Goal: Communication & Community: Participate in discussion

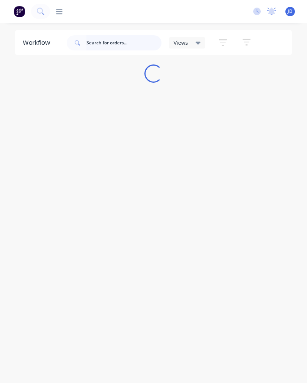
click at [144, 48] on input "text" at bounding box center [123, 42] width 75 height 15
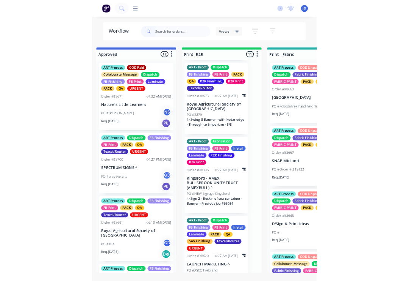
scroll to position [703, 0]
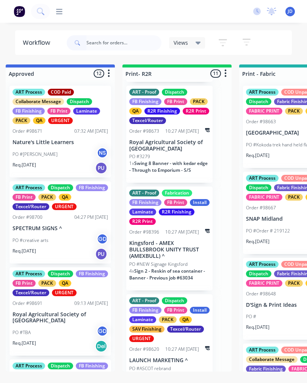
click at [180, 261] on p "PO #NEW Signage Kingsford" at bounding box center [158, 264] width 58 height 7
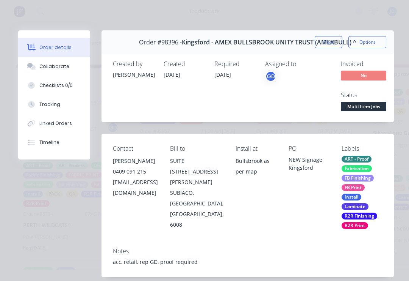
click at [57, 107] on div "Tracking" at bounding box center [49, 104] width 21 height 7
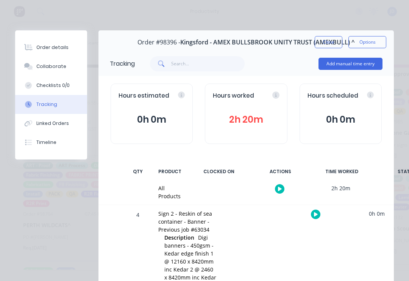
click at [67, 66] on button "Collaborate" at bounding box center [51, 66] width 72 height 19
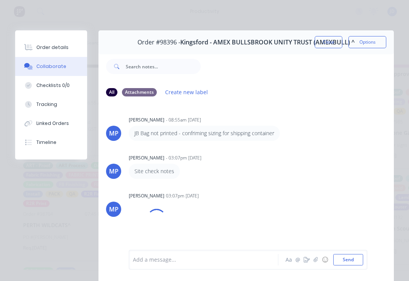
click at [307, 258] on icon "button" at bounding box center [316, 259] width 5 height 5
click at [307, 260] on button "☺" at bounding box center [325, 259] width 9 height 9
click at [307, 255] on button "☺" at bounding box center [325, 259] width 9 height 9
click at [307, 256] on button "button" at bounding box center [316, 259] width 9 height 9
click at [307, 248] on div at bounding box center [248, 234] width 231 height 39
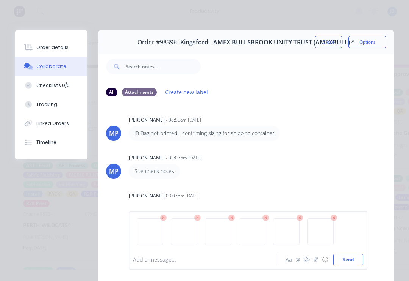
click at [307, 256] on button "Send" at bounding box center [349, 259] width 30 height 11
click at [307, 43] on button "Close" at bounding box center [329, 42] width 28 height 12
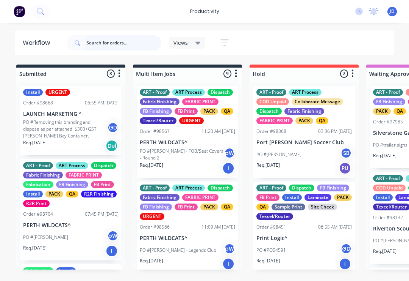
click at [107, 44] on input "text" at bounding box center [123, 42] width 75 height 15
click at [102, 48] on input "text" at bounding box center [123, 42] width 75 height 15
click at [113, 47] on input "98636" at bounding box center [123, 42] width 75 height 15
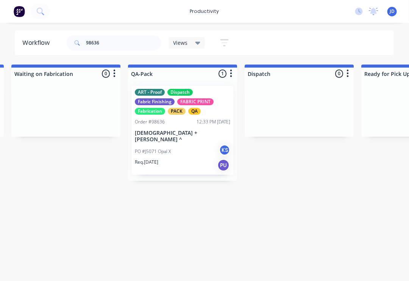
scroll to position [0, 1873]
click at [186, 133] on p "[DEMOGRAPHIC_DATA] + [PERSON_NAME] ^" at bounding box center [183, 136] width 96 height 13
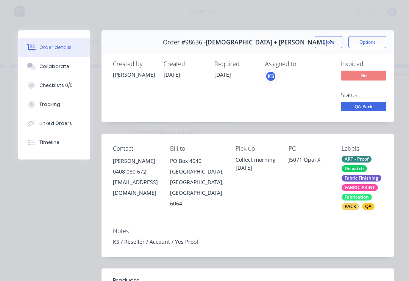
click at [62, 70] on button "Collaborate" at bounding box center [54, 66] width 72 height 19
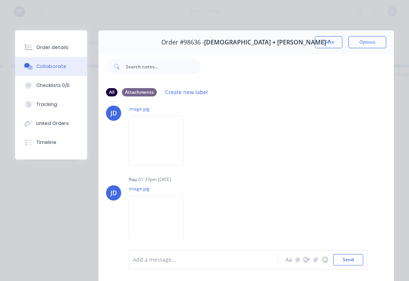
scroll to position [100, 0]
click at [307, 262] on icon "button" at bounding box center [316, 259] width 5 height 5
click at [307, 260] on icon "button" at bounding box center [316, 259] width 4 height 5
click at [307, 260] on icon "button" at bounding box center [316, 259] width 5 height 5
click at [307, 259] on button "Send" at bounding box center [349, 259] width 30 height 11
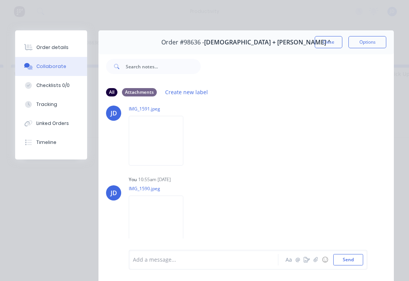
scroll to position [596, 0]
click at [307, 47] on button "Close" at bounding box center [329, 42] width 28 height 12
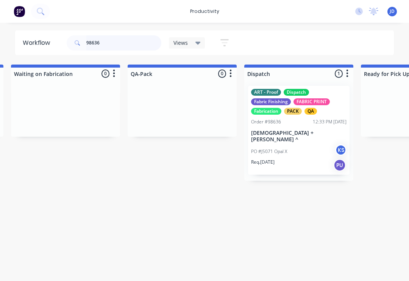
click at [118, 41] on input "98636" at bounding box center [123, 42] width 75 height 15
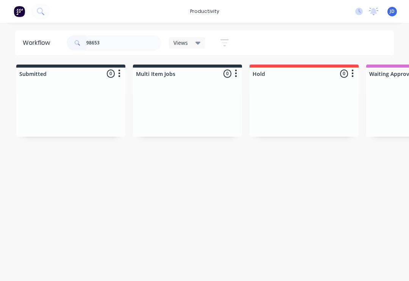
click at [125, 102] on div at bounding box center [70, 108] width 109 height 57
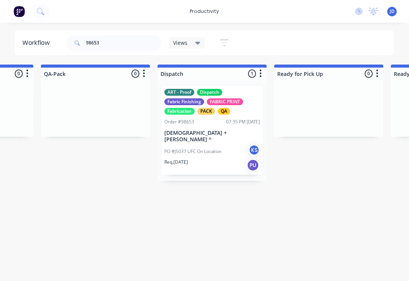
scroll to position [0, 1960]
click at [113, 48] on input "98653" at bounding box center [123, 42] width 75 height 15
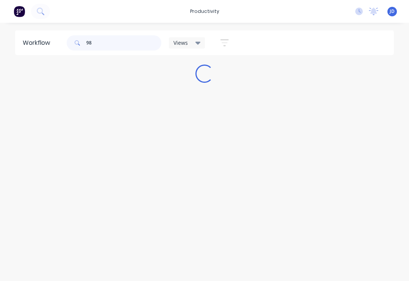
scroll to position [0, 0]
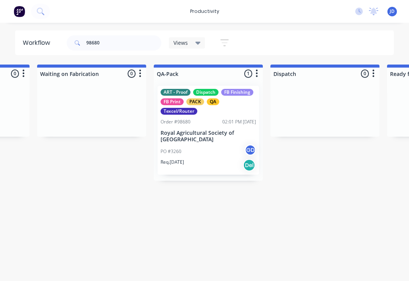
scroll to position [0, 1867]
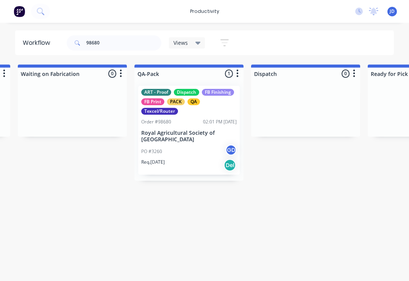
click at [188, 138] on p "Royal Agricultural Society of [GEOGRAPHIC_DATA]" at bounding box center [189, 136] width 96 height 13
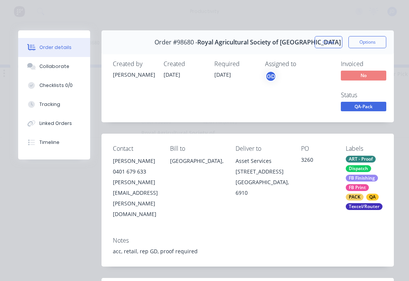
click at [60, 66] on div "Collaborate" at bounding box center [54, 66] width 30 height 7
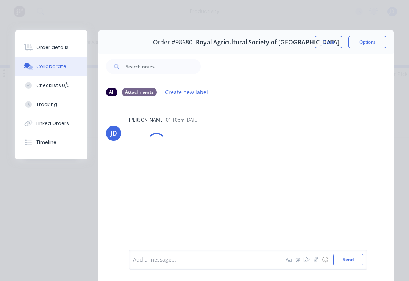
click at [307, 261] on icon "button" at bounding box center [316, 259] width 5 height 5
click at [307, 259] on button "Send" at bounding box center [349, 259] width 30 height 11
click at [307, 263] on button "button" at bounding box center [316, 259] width 9 height 9
click at [307, 262] on button "Send" at bounding box center [349, 259] width 30 height 11
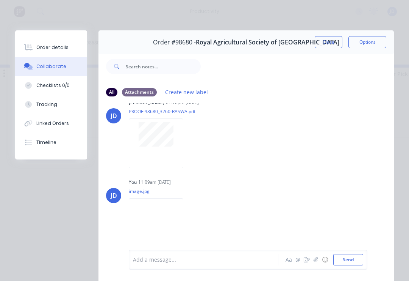
click at [307, 263] on button "button" at bounding box center [316, 259] width 9 height 9
click at [307, 257] on div "Add a message... Aa @ ☺ Send" at bounding box center [247, 239] width 296 height 81
click at [307, 258] on button "Send" at bounding box center [349, 259] width 30 height 11
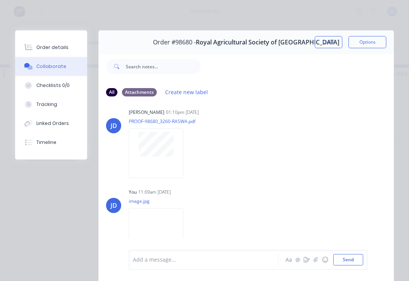
scroll to position [-6, 0]
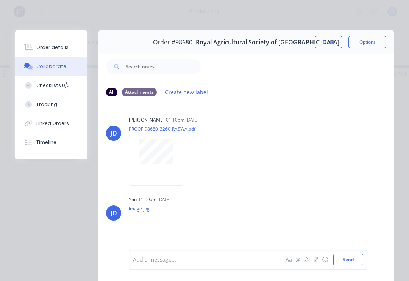
click at [307, 40] on button "Close" at bounding box center [329, 42] width 28 height 12
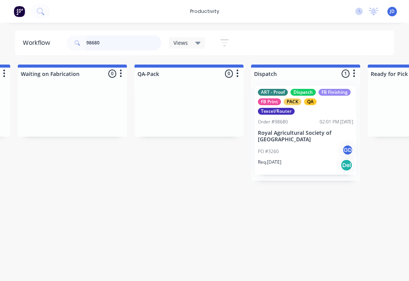
click at [109, 44] on input "98680" at bounding box center [123, 42] width 75 height 15
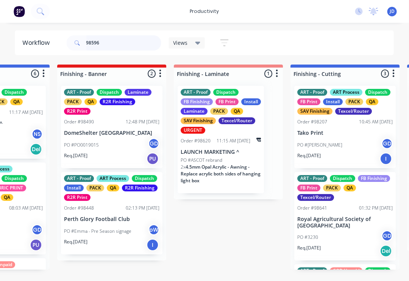
click at [114, 49] on input "98596" at bounding box center [123, 42] width 75 height 15
type input "98596"
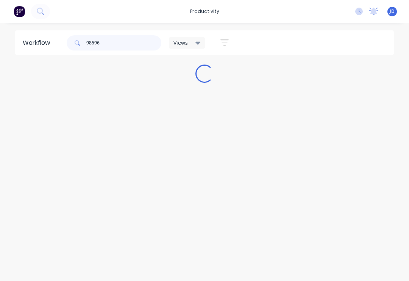
scroll to position [0, 0]
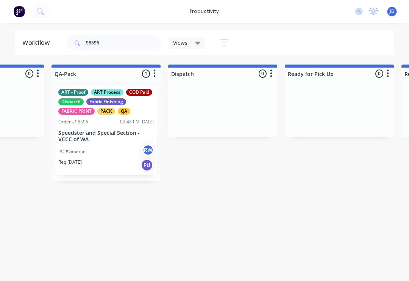
click at [104, 140] on p "Speedster and Special Section - VCCC of WA" at bounding box center [107, 136] width 96 height 13
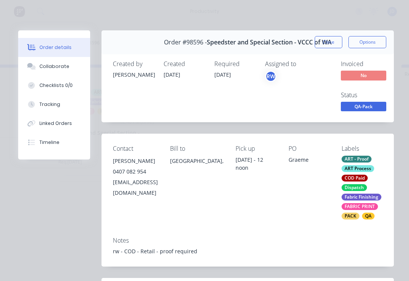
click at [62, 69] on div "Collaborate" at bounding box center [54, 66] width 30 height 7
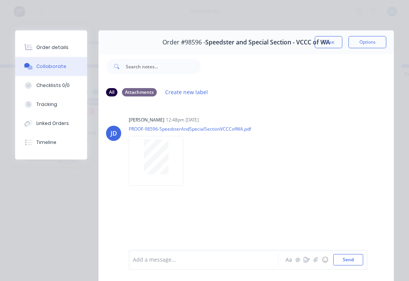
click at [307, 258] on button "button" at bounding box center [316, 259] width 9 height 9
click at [307, 257] on button "Send" at bounding box center [349, 259] width 30 height 11
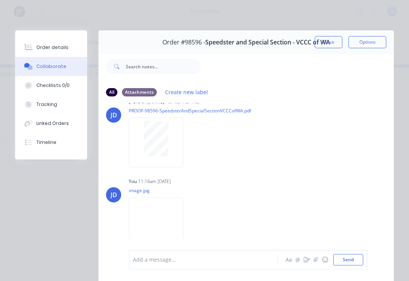
scroll to position [17, 0]
click at [307, 261] on icon "button" at bounding box center [316, 259] width 5 height 5
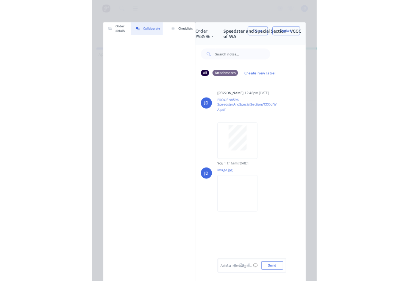
scroll to position [0, 1891]
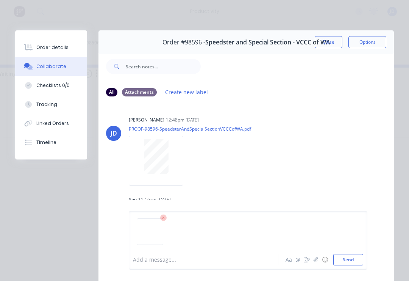
click at [307, 257] on button "Send" at bounding box center [349, 259] width 30 height 11
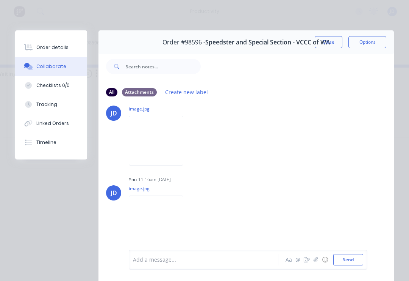
scroll to position [100, 0]
click at [307, 43] on button "Close" at bounding box center [329, 42] width 28 height 12
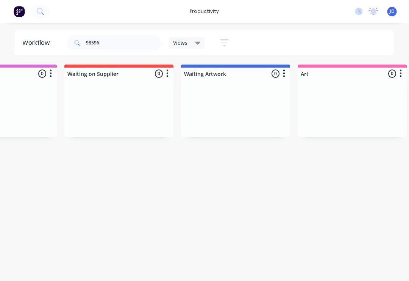
scroll to position [0, 417]
click at [198, 44] on icon at bounding box center [198, 43] width 5 height 3
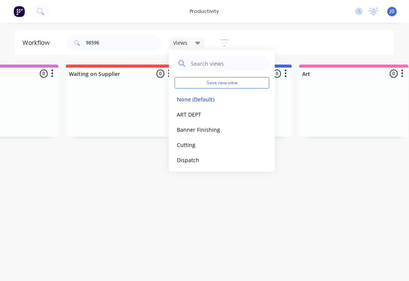
scroll to position [0, 417]
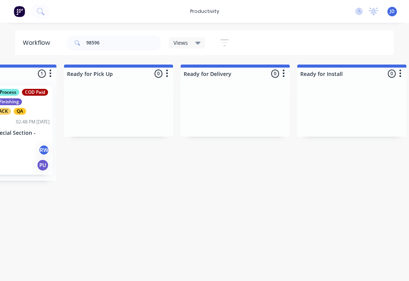
scroll to position [0, 2167]
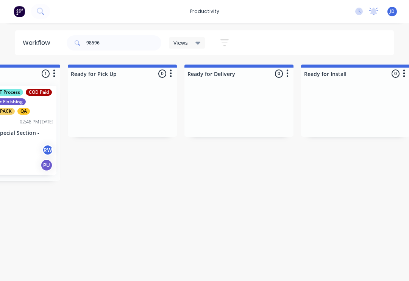
click at [204, 40] on div "Views" at bounding box center [187, 42] width 36 height 11
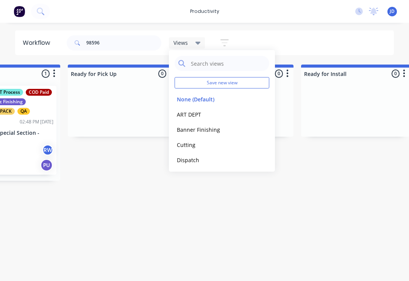
click at [198, 108] on div "ART DEPT edit" at bounding box center [222, 114] width 95 height 15
click at [190, 112] on button "ART DEPT" at bounding box center [215, 114] width 81 height 9
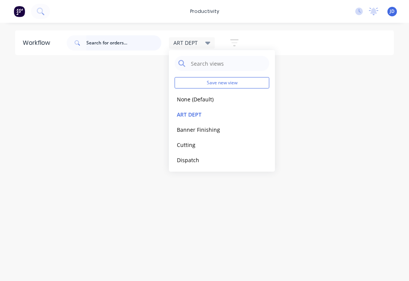
click at [106, 43] on input "text" at bounding box center [123, 42] width 75 height 15
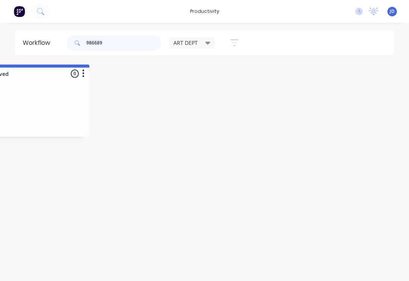
scroll to position [0, 621]
type input "9"
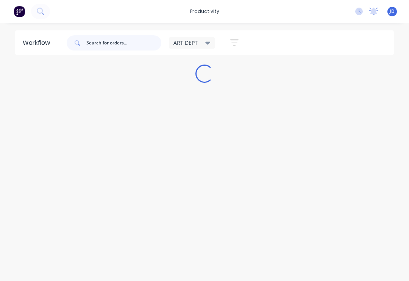
scroll to position [0, 0]
click at [273, 87] on div "Workflow ART DEPT Save new view None (Default) edit ART DEPT edit Banner Finish…" at bounding box center [204, 147] width 409 height 235
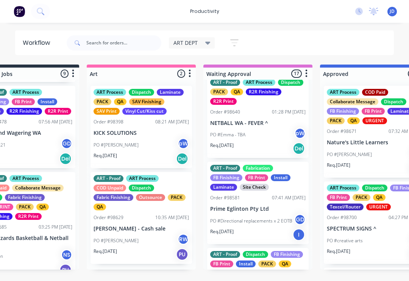
scroll to position [1010, 0]
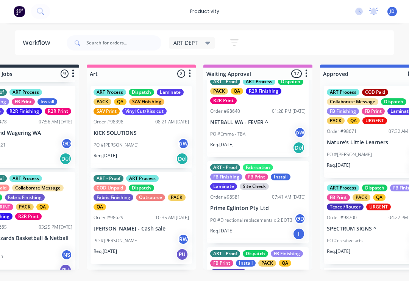
click at [210, 41] on icon at bounding box center [207, 43] width 5 height 8
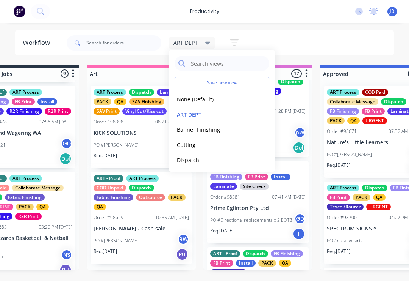
click at [194, 103] on button "None (Default)" at bounding box center [215, 99] width 81 height 9
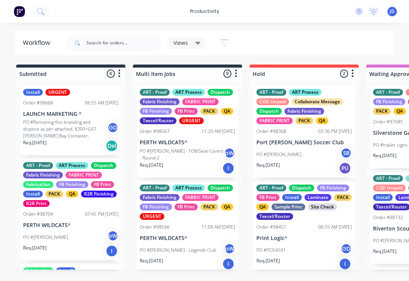
click at [306, 45] on div "Views Save new view None (Default) edit ART DEPT edit Banner Finishing edit Cut…" at bounding box center [229, 42] width 329 height 23
click at [110, 36] on input "text" at bounding box center [123, 42] width 75 height 15
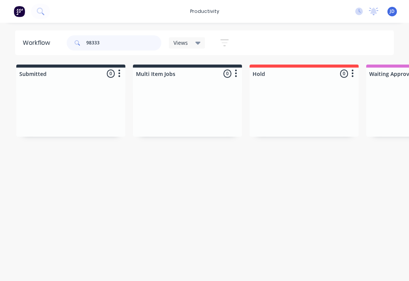
type input "98333"
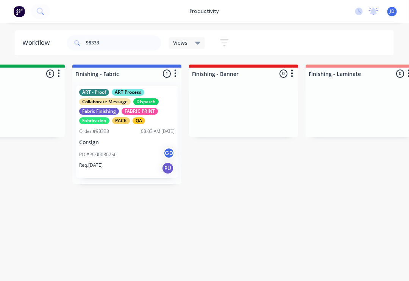
scroll to position [0, 1349]
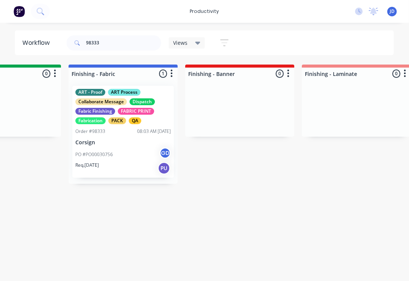
click at [133, 147] on div "PO #PO00030756 GD" at bounding box center [124, 154] width 96 height 14
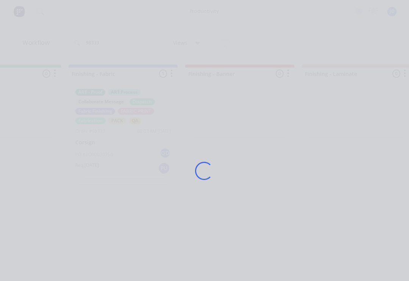
scroll to position [0, 1349]
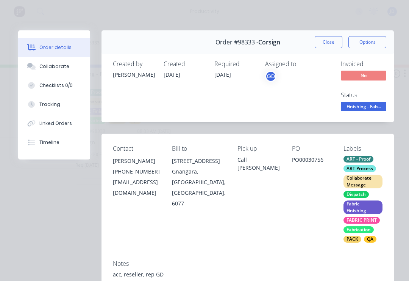
click at [61, 67] on div "Collaborate" at bounding box center [54, 66] width 30 height 7
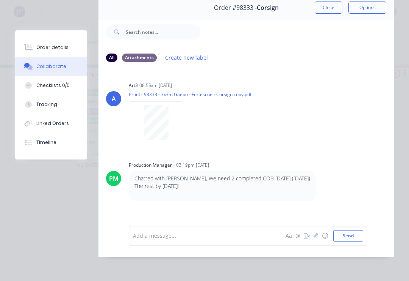
scroll to position [46, 0]
click at [307, 236] on icon "button" at bounding box center [316, 235] width 5 height 5
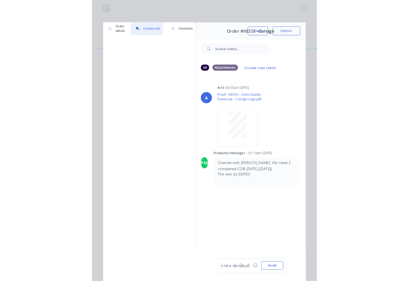
scroll to position [0, 1349]
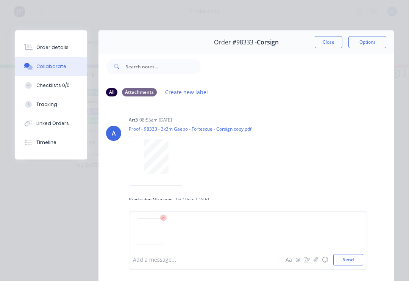
click at [307, 256] on button "Send" at bounding box center [349, 259] width 30 height 11
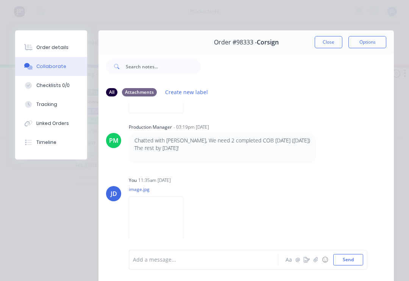
scroll to position [71, 0]
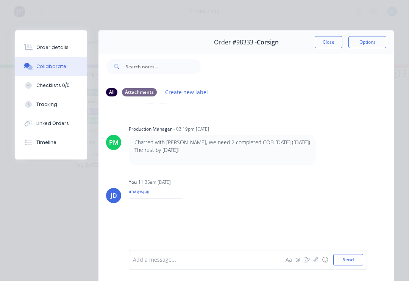
click at [307, 262] on icon "button" at bounding box center [316, 259] width 5 height 5
click at [307, 258] on button "Send" at bounding box center [349, 259] width 30 height 11
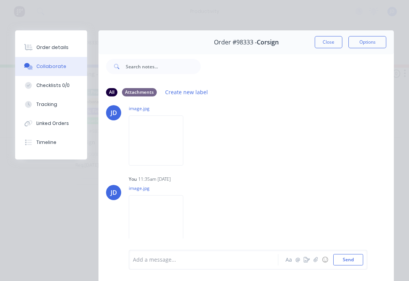
scroll to position [153, 0]
click at [307, 41] on button "Close" at bounding box center [329, 42] width 28 height 12
